Goal: Task Accomplishment & Management: Manage account settings

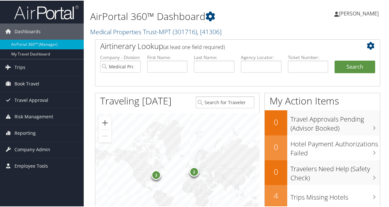
click at [40, 146] on span "Company Admin" at bounding box center [32, 149] width 36 height 16
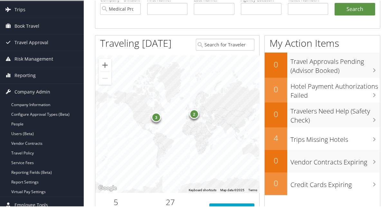
scroll to position [64, 0]
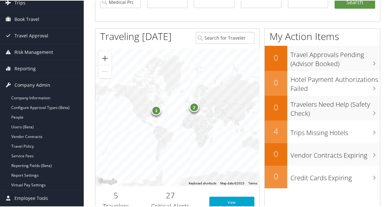
click at [22, 117] on link "People" at bounding box center [42, 117] width 84 height 10
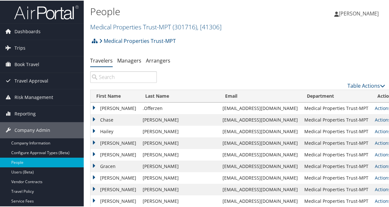
click at [120, 76] on input "search" at bounding box center [123, 76] width 67 height 12
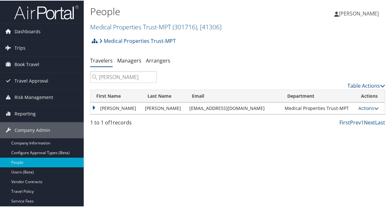
type input "[PERSON_NAME]"
click at [91, 104] on td "[PERSON_NAME]" at bounding box center [115, 108] width 51 height 12
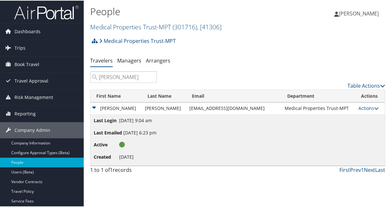
click at [163, 105] on td "[PERSON_NAME]" at bounding box center [164, 108] width 44 height 12
click at [361, 107] on link "Actions" at bounding box center [368, 107] width 20 height 6
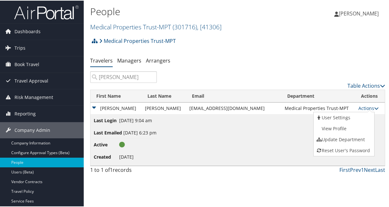
click at [344, 129] on link "View Profile" at bounding box center [343, 127] width 59 height 11
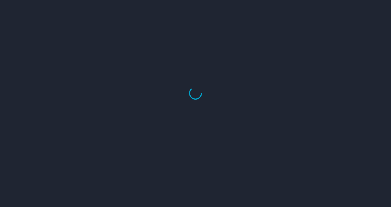
select select "US"
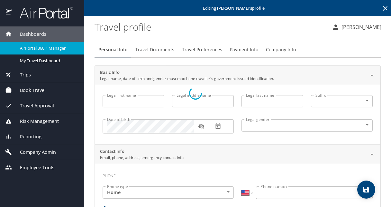
type input "Taylor"
type input "Alexander"
type input "Ballard"
type input "Male"
select select "US"
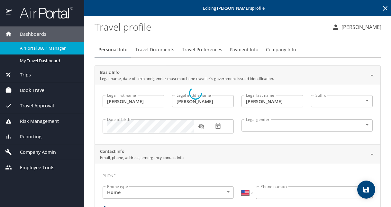
select select "US"
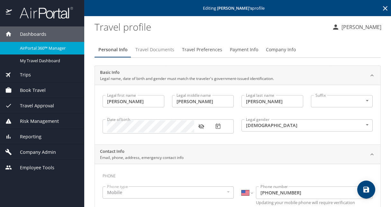
click at [146, 50] on span "Travel Documents" at bounding box center [155, 50] width 39 height 8
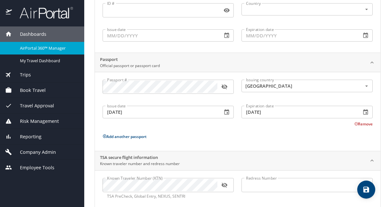
scroll to position [103, 0]
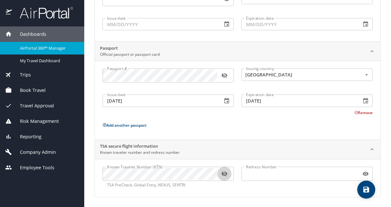
click at [226, 171] on icon "button" at bounding box center [224, 173] width 6 height 5
click at [224, 73] on icon "button" at bounding box center [224, 75] width 6 height 5
